Goal: Communication & Community: Answer question/provide support

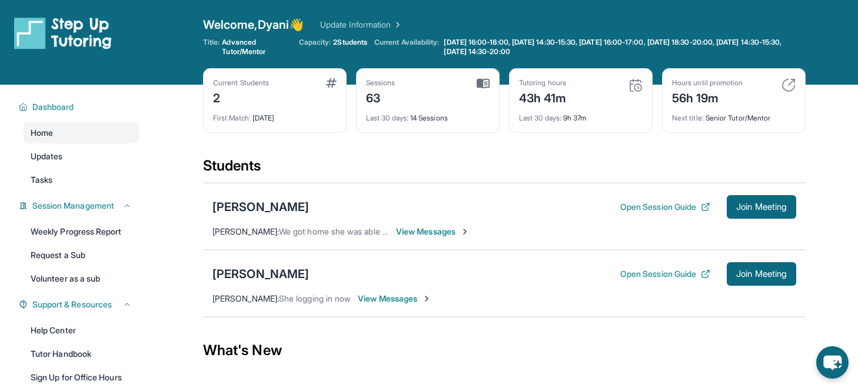
click at [396, 298] on span "View Messages" at bounding box center [395, 299] width 74 height 12
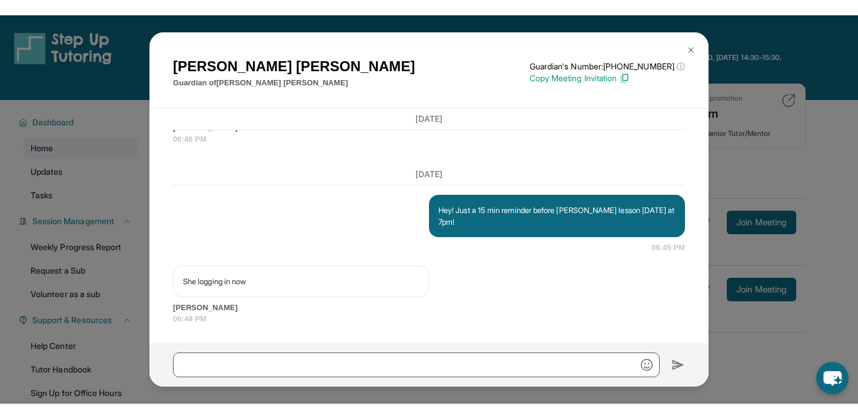
scroll to position [22479, 0]
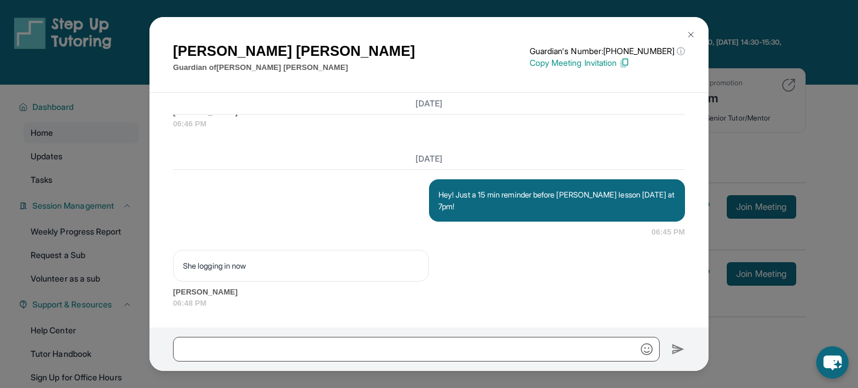
click at [541, 209] on p "Hey! Just a 15 min reminder before Bailey's lesson today at 7pm!" at bounding box center [556, 201] width 237 height 24
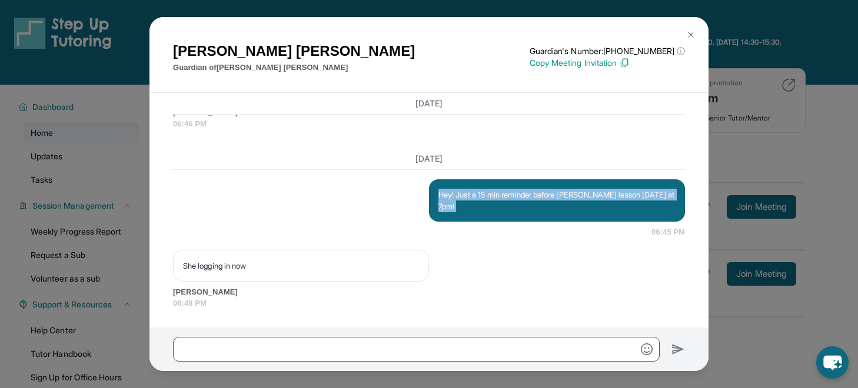
click at [541, 209] on p "Hey! Just a 15 min reminder before Bailey's lesson today at 7pm!" at bounding box center [556, 201] width 237 height 24
copy p "Hey! Just a 15 min reminder before Bailey's lesson today at 7pm!"
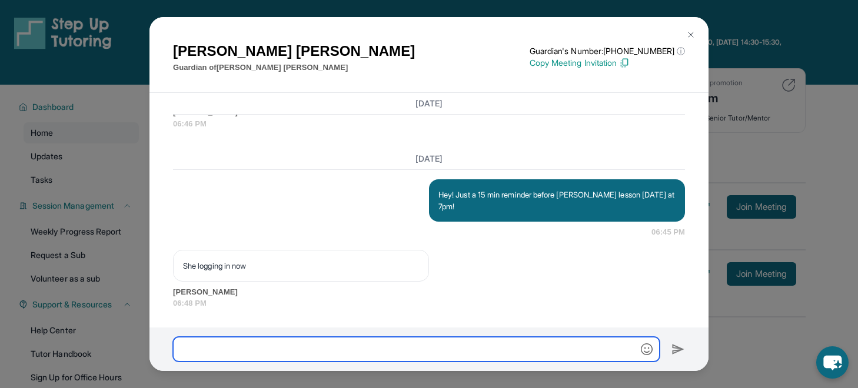
click at [466, 348] on input "text" at bounding box center [416, 349] width 486 height 25
paste input "**********"
click at [453, 348] on input "**********" at bounding box center [416, 349] width 486 height 25
type input "**********"
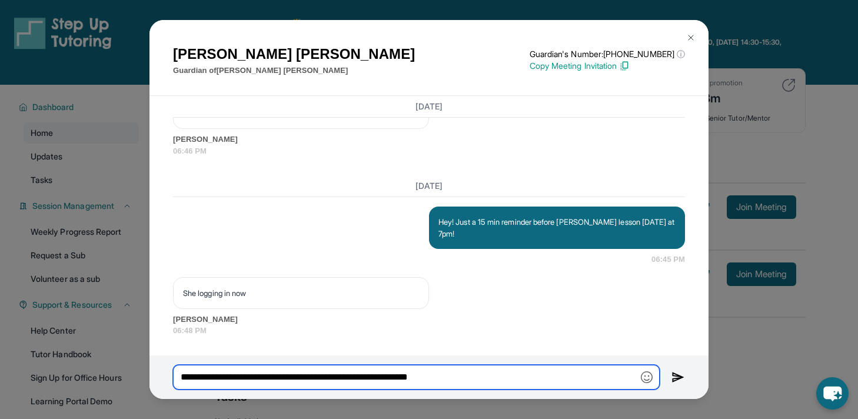
scroll to position [22455, 0]
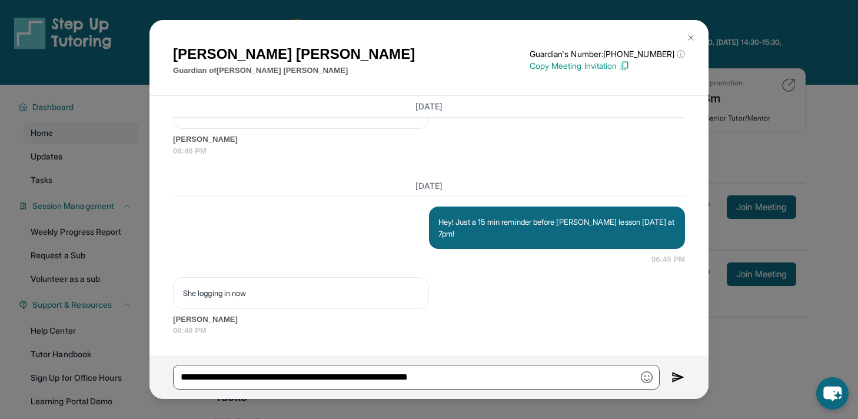
click at [794, 125] on div "Alex Erazo Guardian of Bailey Erazo Guardian's Number: +12136631595 ⓘ This isn'…" at bounding box center [429, 209] width 858 height 419
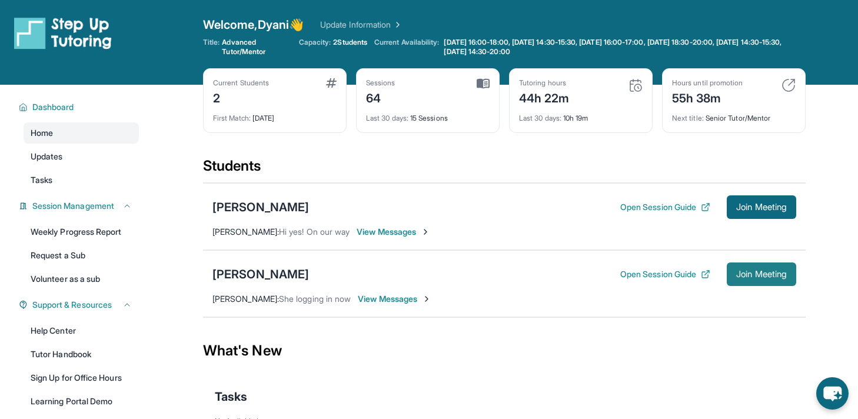
click at [747, 272] on span "Join Meeting" at bounding box center [761, 274] width 51 height 7
click at [390, 298] on span "View Messages" at bounding box center [395, 299] width 74 height 12
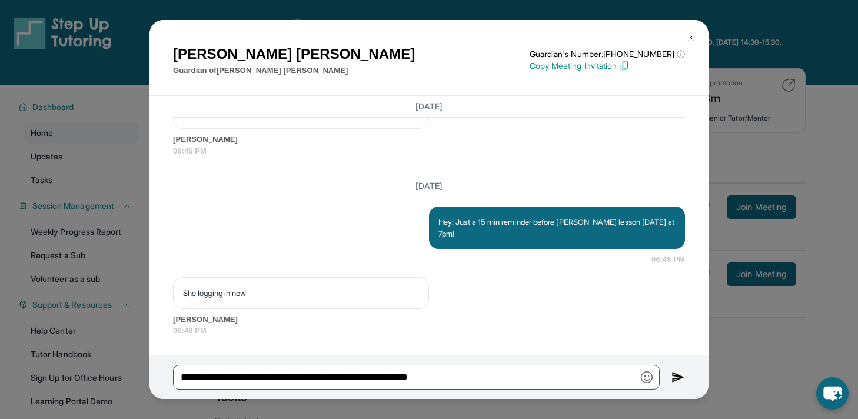
scroll to position [22454, 0]
click at [676, 378] on img at bounding box center [678, 377] width 14 height 14
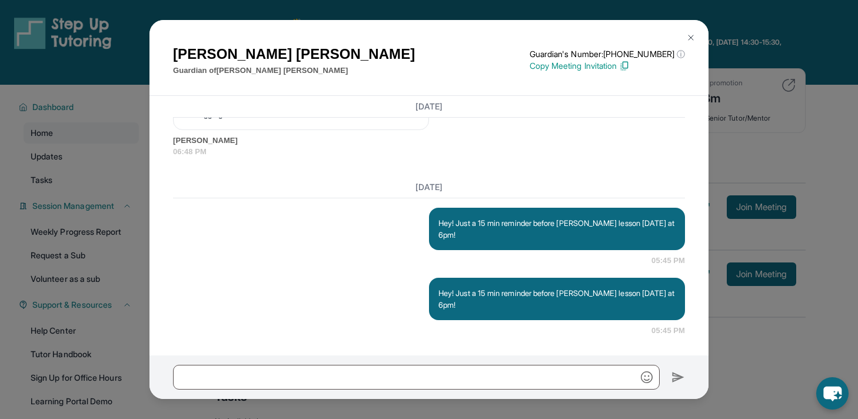
scroll to position [22551, 0]
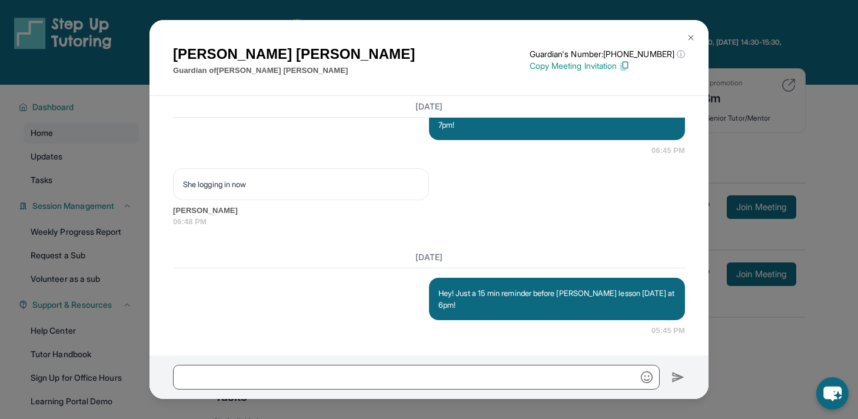
click at [752, 111] on div "Alex Erazo Guardian of Bailey Erazo Guardian's Number: +12136631595 ⓘ This isn'…" at bounding box center [429, 209] width 858 height 419
